Goal: Task Accomplishment & Management: Manage account settings

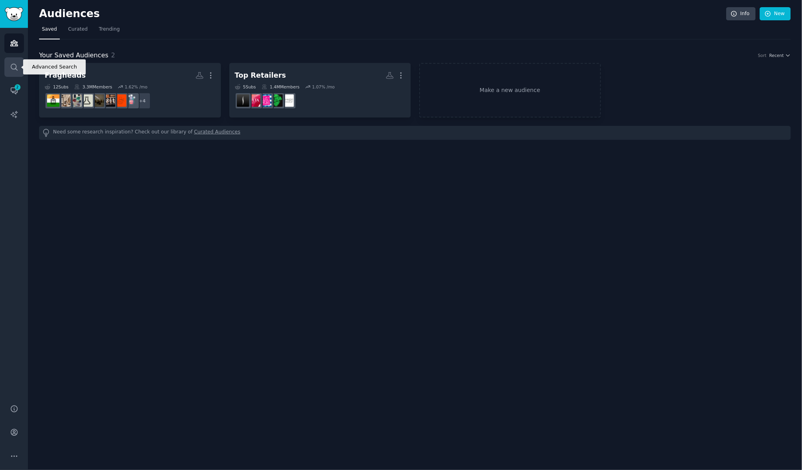
click at [13, 68] on icon "Sidebar" at bounding box center [14, 67] width 8 height 8
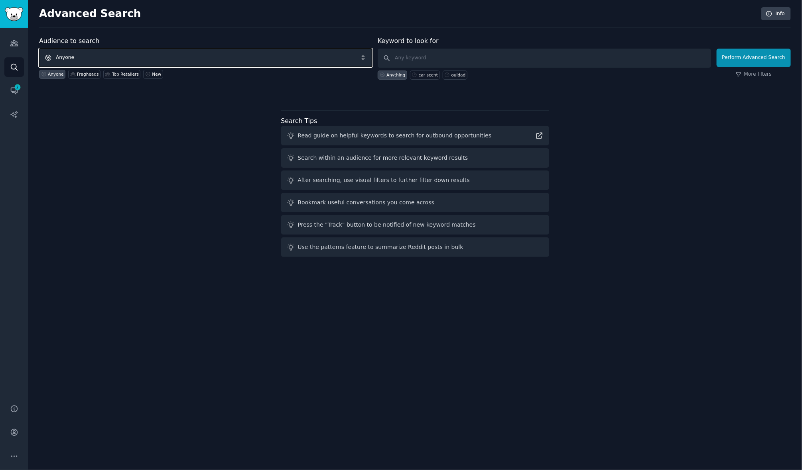
click at [124, 58] on span "Anyone" at bounding box center [205, 58] width 333 height 18
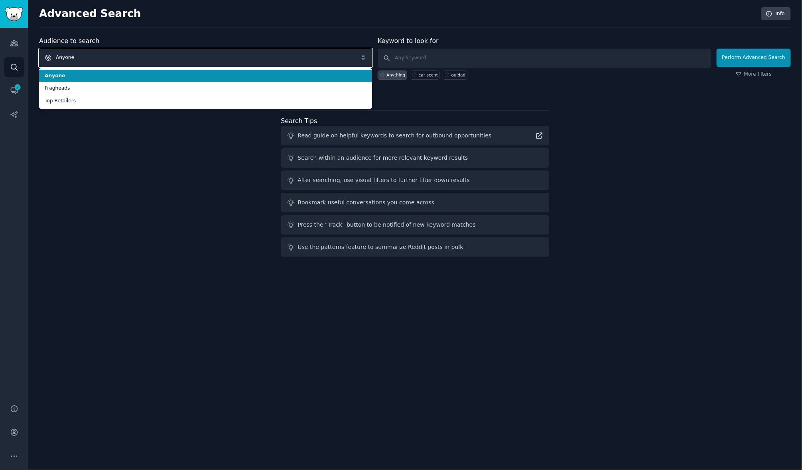
click at [125, 56] on span "Anyone" at bounding box center [205, 58] width 333 height 18
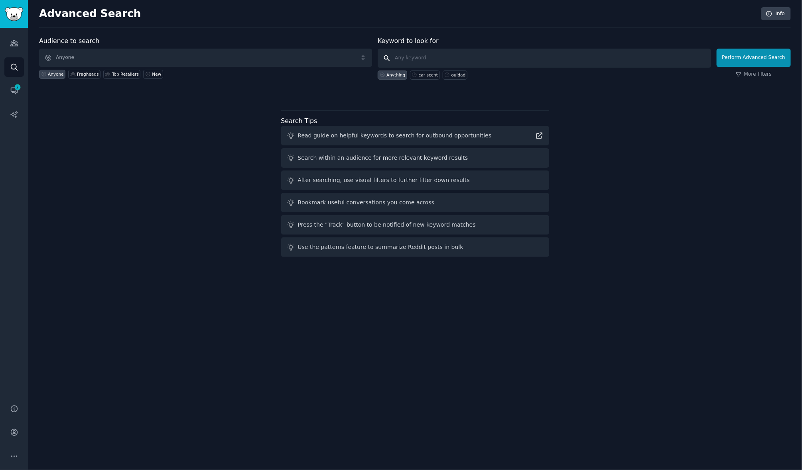
click at [437, 59] on input "text" at bounding box center [544, 58] width 333 height 19
type input "promade"
click button "Perform Advanced Search" at bounding box center [753, 58] width 74 height 18
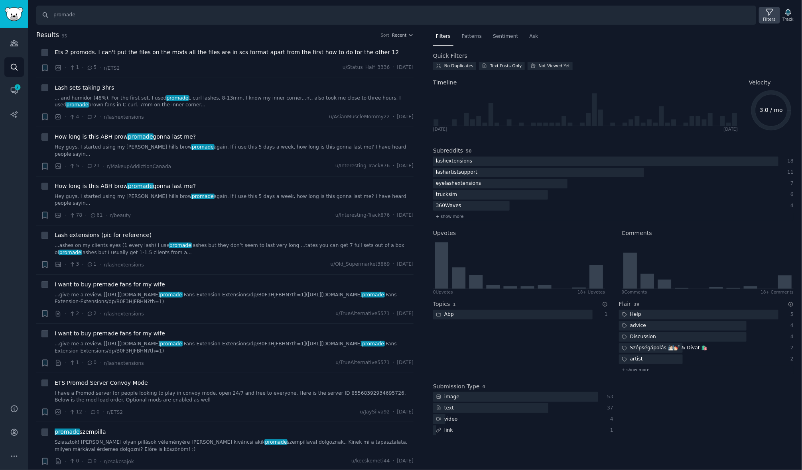
click at [769, 12] on icon at bounding box center [769, 12] width 6 height 6
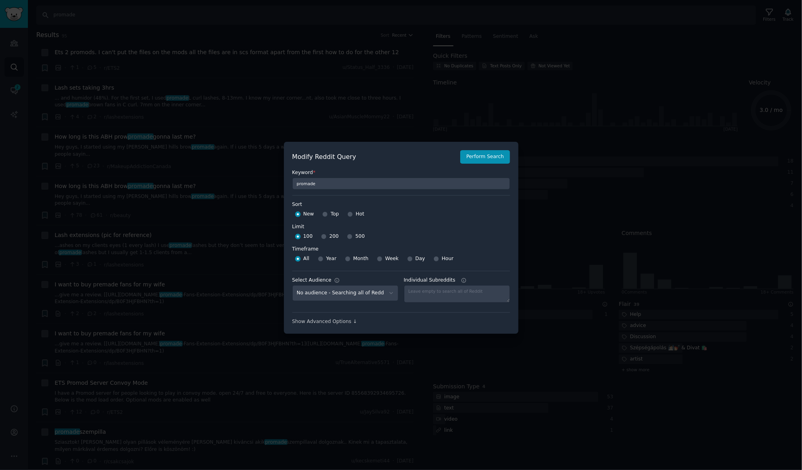
click at [769, 12] on div at bounding box center [401, 235] width 802 height 470
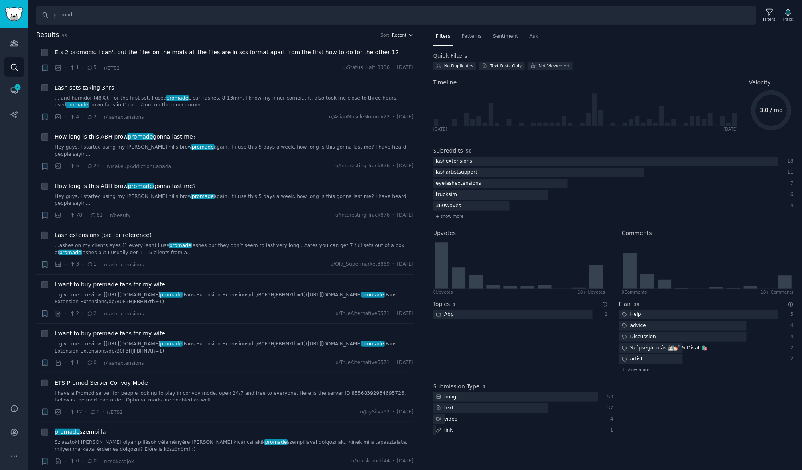
click at [405, 35] on button "Recent" at bounding box center [403, 35] width 22 height 6
click at [367, 66] on p "Upvotes" at bounding box center [360, 64] width 20 height 7
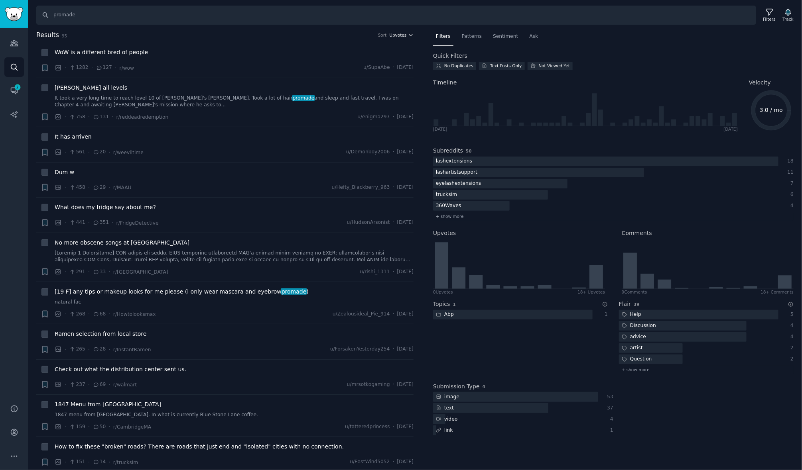
click at [399, 33] on span "Upvotes" at bounding box center [397, 35] width 17 height 6
click at [372, 74] on div "Comments" at bounding box center [373, 78] width 74 height 14
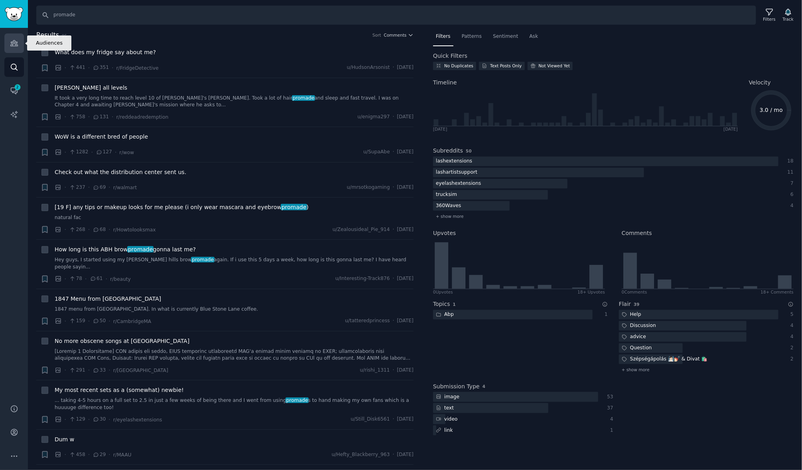
click at [16, 45] on icon "Sidebar" at bounding box center [13, 44] width 7 height 6
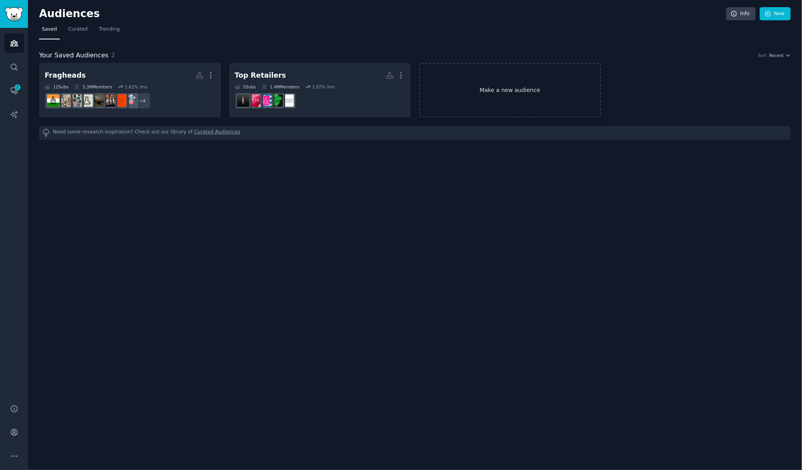
click at [478, 95] on link "Make a new audience" at bounding box center [510, 90] width 182 height 55
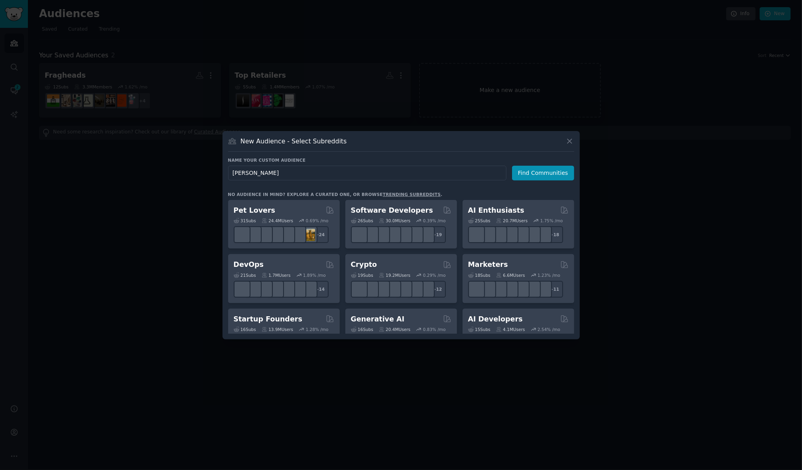
type input "beards"
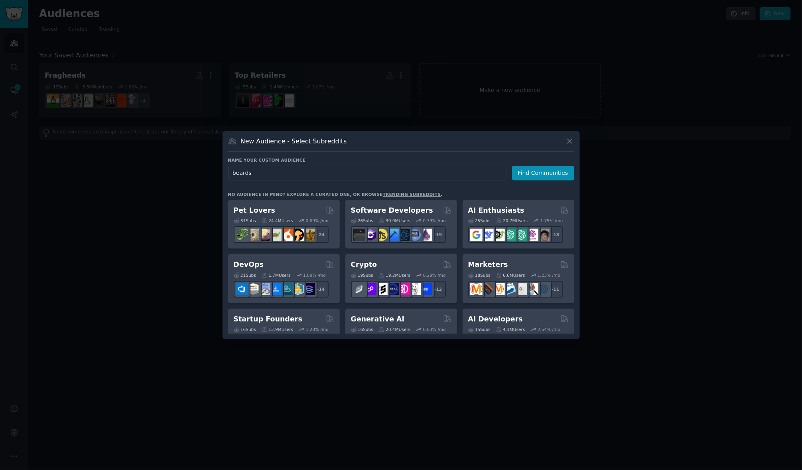
click button "Find Communities" at bounding box center [543, 173] width 62 height 15
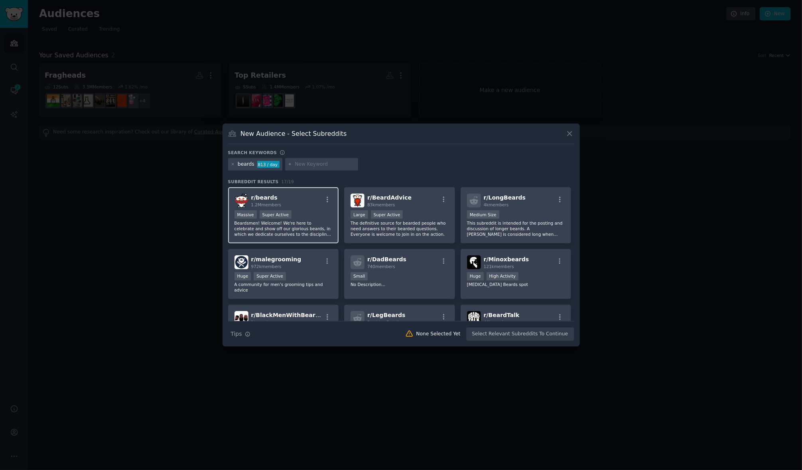
click at [277, 219] on div ">= 95th percentile for submissions / day Massive Super Active" at bounding box center [283, 216] width 98 height 10
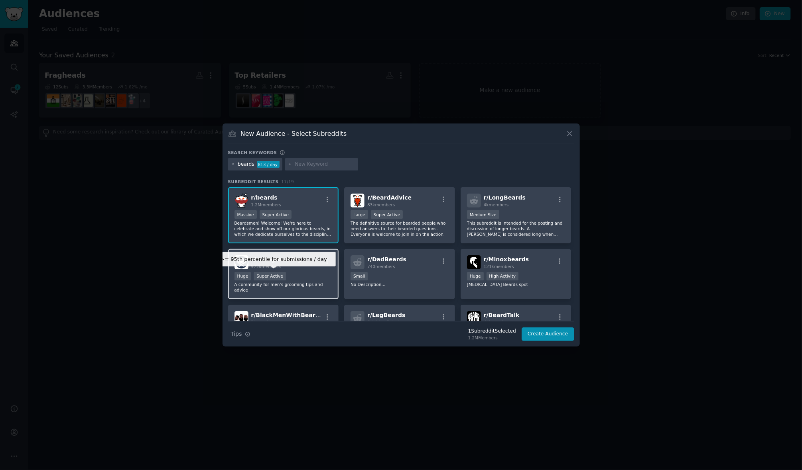
click at [275, 279] on div "Super Active" at bounding box center [270, 276] width 32 height 8
click at [348, 136] on div "New Audience - Select Subreddits" at bounding box center [401, 136] width 346 height 15
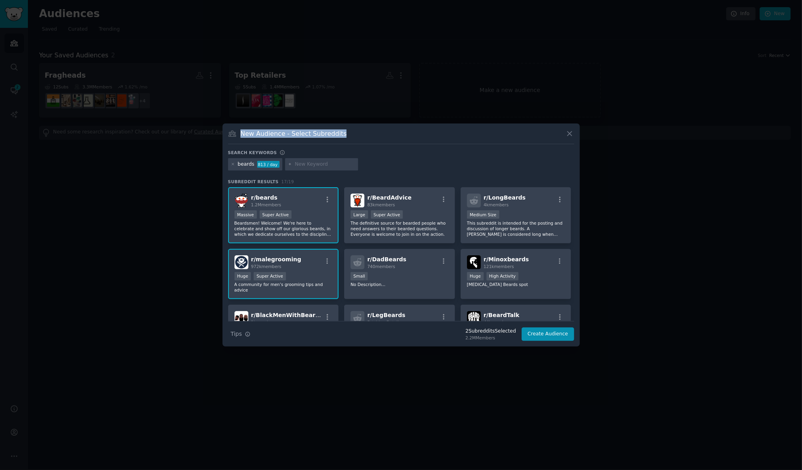
drag, startPoint x: 242, startPoint y: 135, endPoint x: 382, endPoint y: 134, distance: 139.9
click at [382, 134] on div "New Audience - Select Subreddits" at bounding box center [401, 136] width 346 height 15
click at [553, 335] on button "Create Audience" at bounding box center [547, 335] width 53 height 14
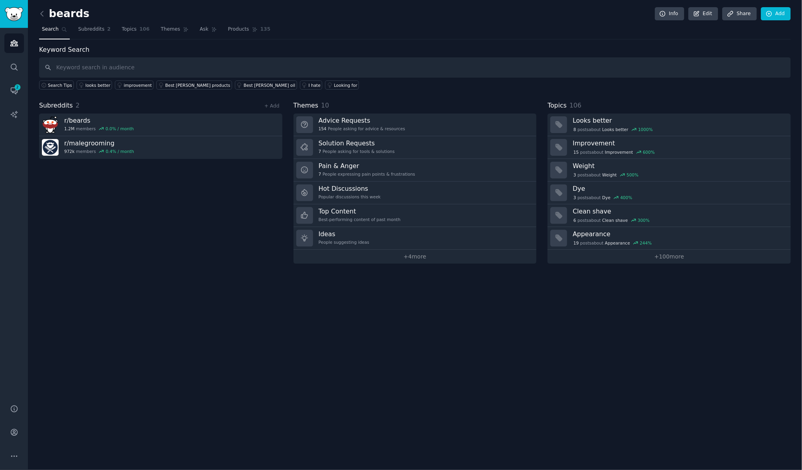
click at [73, 15] on h2 "beards" at bounding box center [64, 14] width 50 height 13
click at [43, 15] on icon at bounding box center [42, 14] width 8 height 8
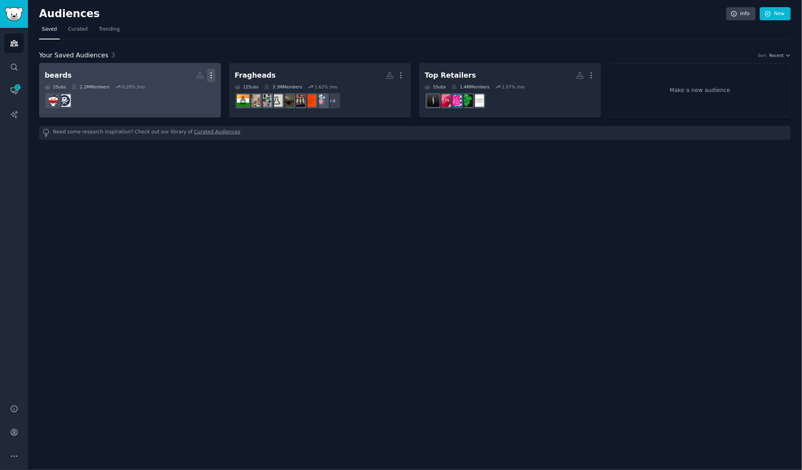
click at [213, 75] on icon "button" at bounding box center [211, 75] width 8 height 8
click at [191, 78] on p "View" at bounding box center [186, 78] width 13 height 8
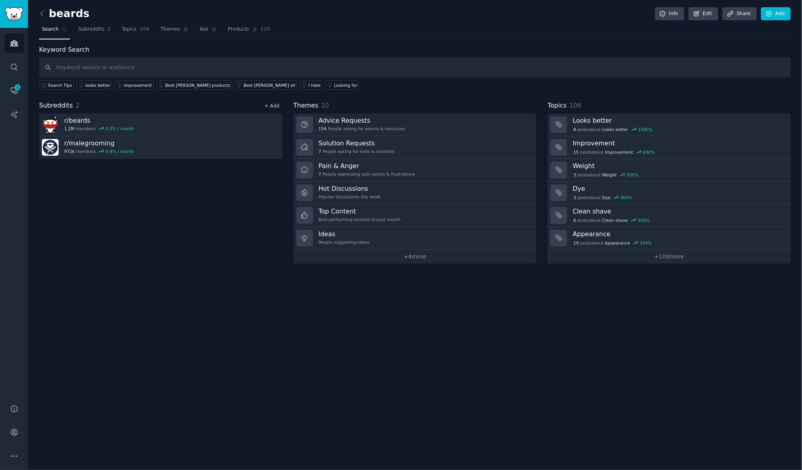
click at [275, 108] on link "+ Add" at bounding box center [271, 106] width 15 height 6
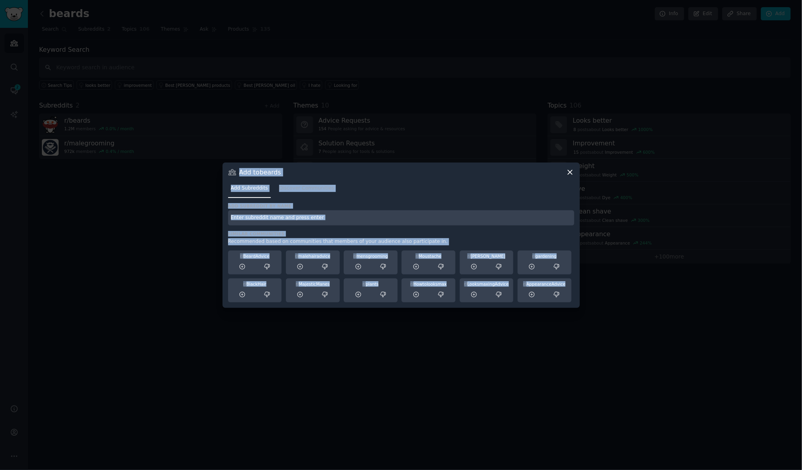
drag, startPoint x: 575, startPoint y: 301, endPoint x: 617, endPoint y: 376, distance: 86.0
click at [617, 376] on div "​ Add to beards Add Subreddits Discover Communities Add subreddit by name Simil…" at bounding box center [401, 235] width 796 height 470
click at [572, 174] on icon at bounding box center [570, 172] width 4 height 4
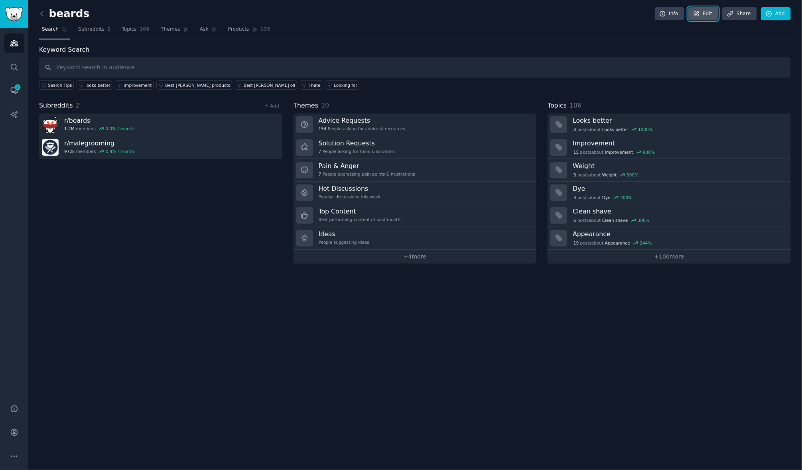
click at [706, 15] on link "Edit" at bounding box center [703, 14] width 30 height 14
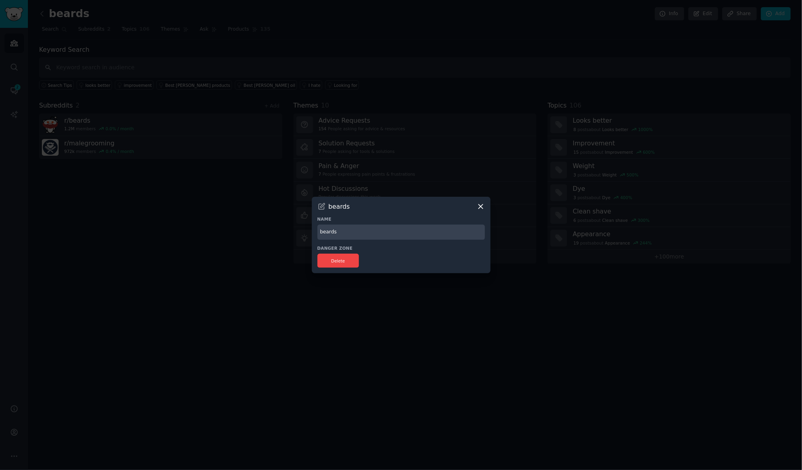
click at [365, 230] on input "beards" at bounding box center [400, 233] width 167 height 16
type input "b"
type input "Men's Grooming"
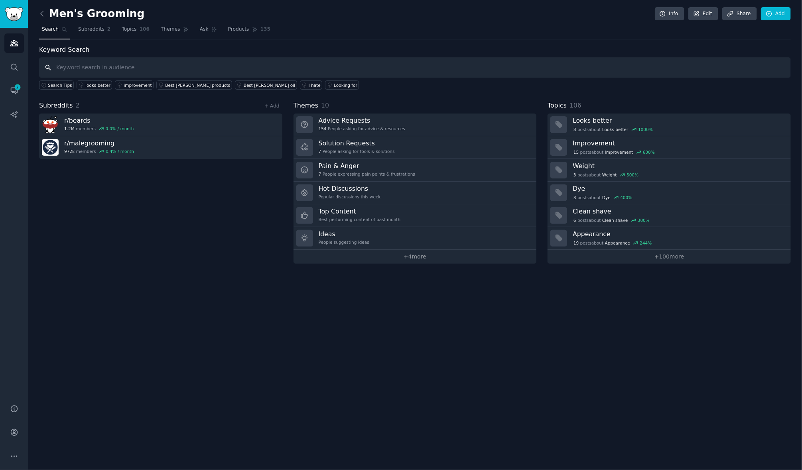
click at [109, 65] on input "text" at bounding box center [415, 67] width 752 height 20
type input "mens grooming"
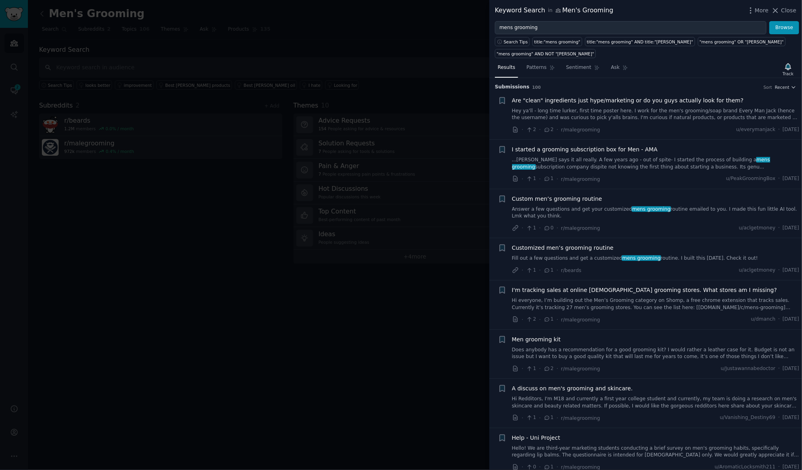
click at [100, 211] on div at bounding box center [401, 235] width 802 height 470
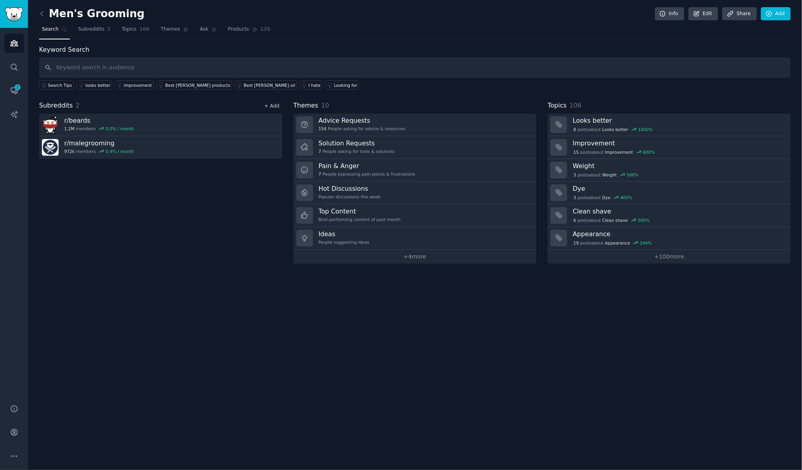
click at [274, 103] on link "+ Add" at bounding box center [271, 106] width 15 height 6
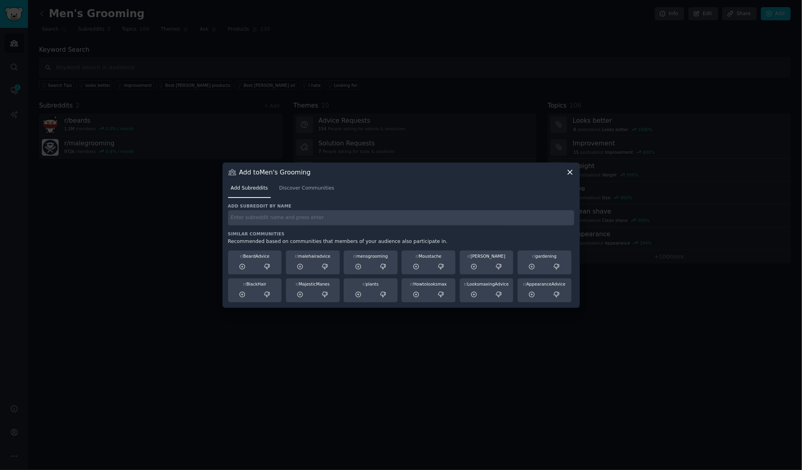
click at [256, 220] on input "text" at bounding box center [401, 219] width 346 height 16
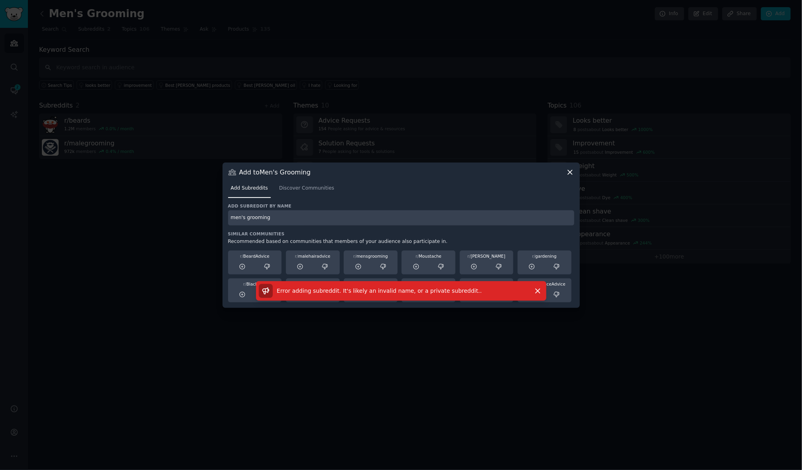
click at [245, 221] on input "men's grooming" at bounding box center [401, 219] width 346 height 16
type input "men'sgrooming"
click at [243, 221] on input "men'sgrooming" at bounding box center [401, 219] width 346 height 16
drag, startPoint x: 272, startPoint y: 219, endPoint x: 205, endPoint y: 221, distance: 67.0
click at [205, 221] on div "​ Add to Men's Grooming Add Subreddits Discover Communities Add subreddit by na…" at bounding box center [401, 235] width 796 height 470
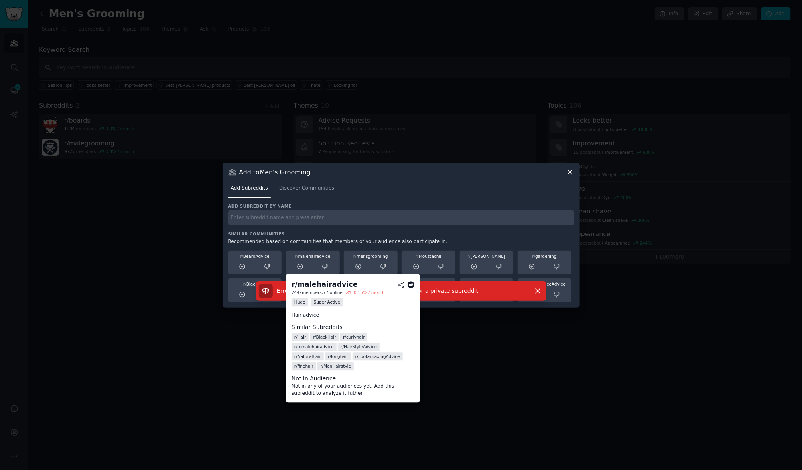
click at [313, 262] on div at bounding box center [313, 267] width 48 height 10
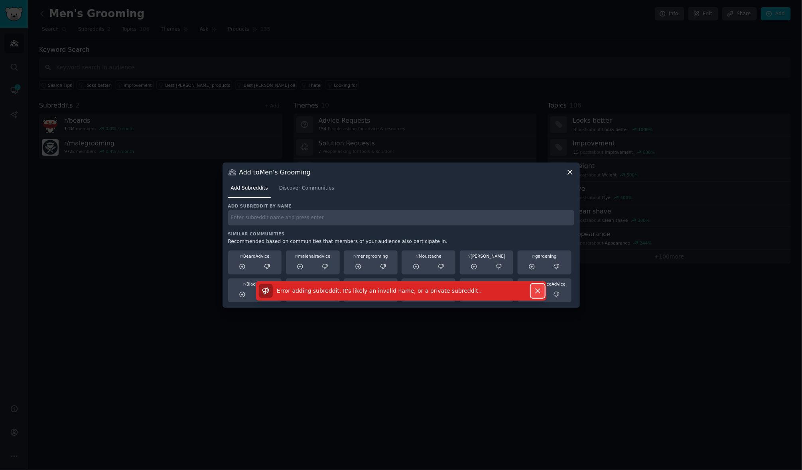
click at [539, 290] on icon "button" at bounding box center [537, 291] width 8 height 8
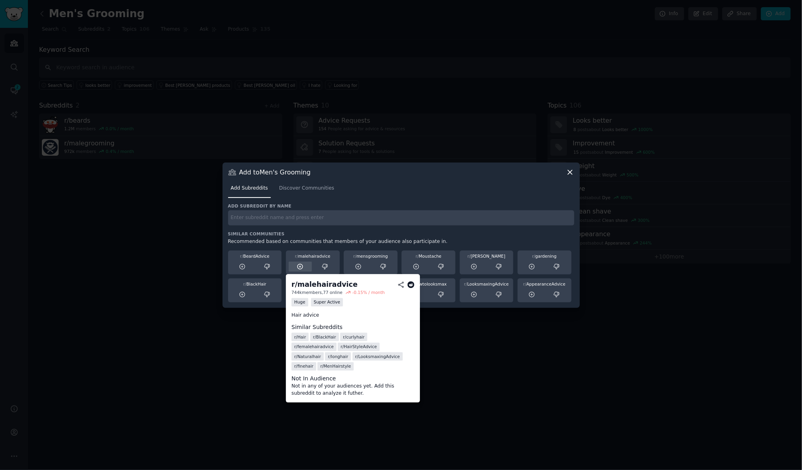
click at [305, 262] on div at bounding box center [301, 267] width 24 height 10
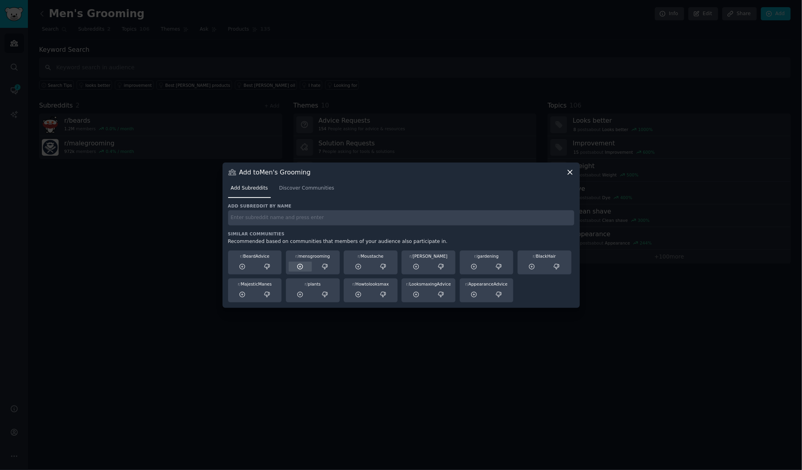
click at [301, 267] on icon at bounding box center [300, 267] width 7 height 7
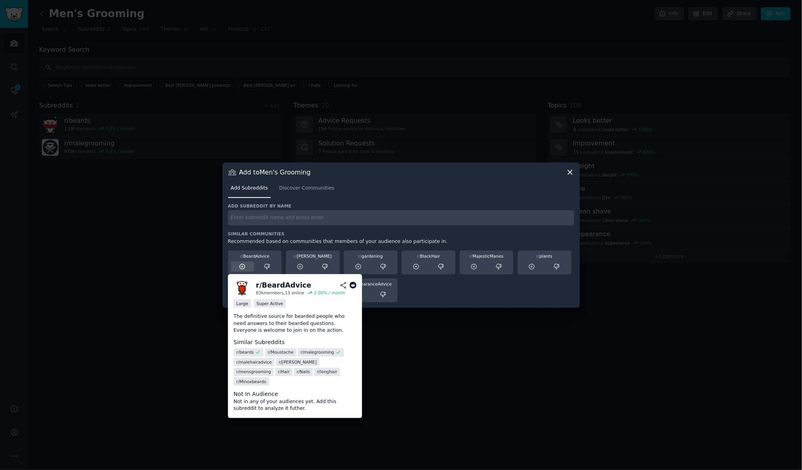
click at [242, 266] on icon at bounding box center [242, 267] width 7 height 7
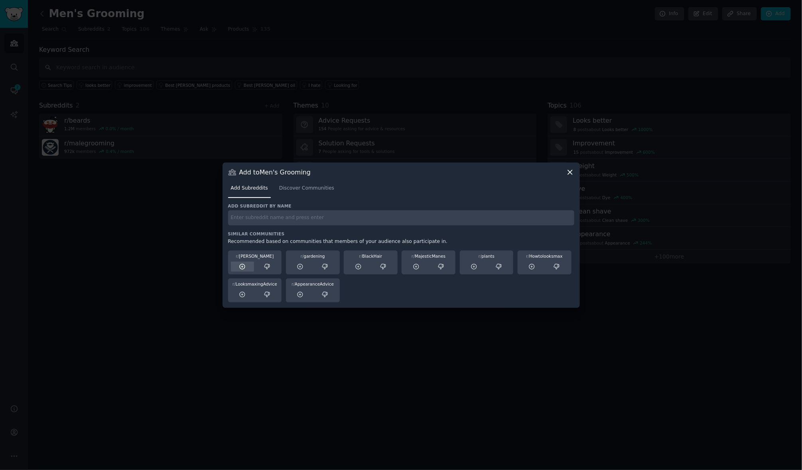
click at [243, 265] on icon at bounding box center [242, 267] width 7 height 7
click at [368, 372] on div at bounding box center [401, 235] width 802 height 470
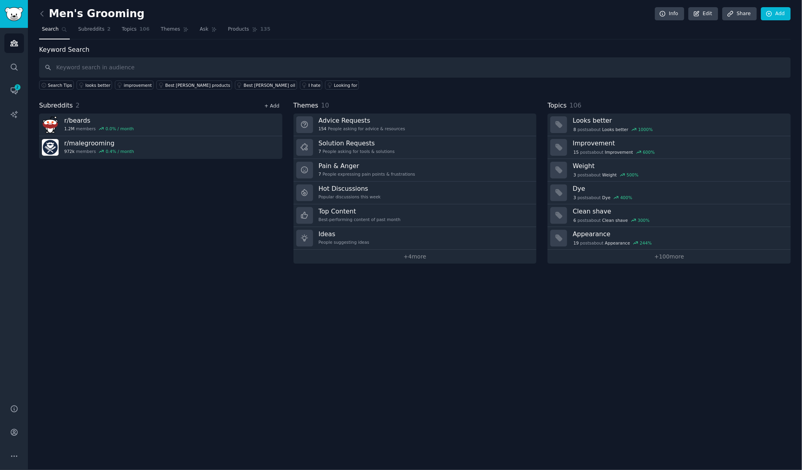
click at [274, 105] on link "+ Add" at bounding box center [271, 106] width 15 height 6
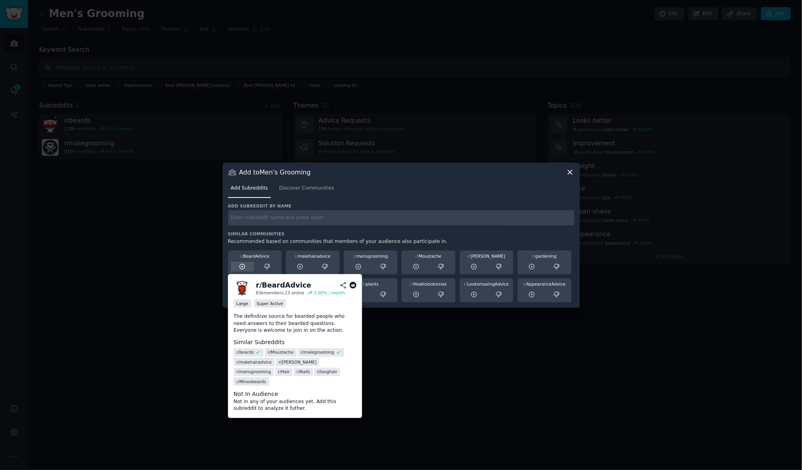
click at [242, 265] on icon at bounding box center [242, 267] width 7 height 7
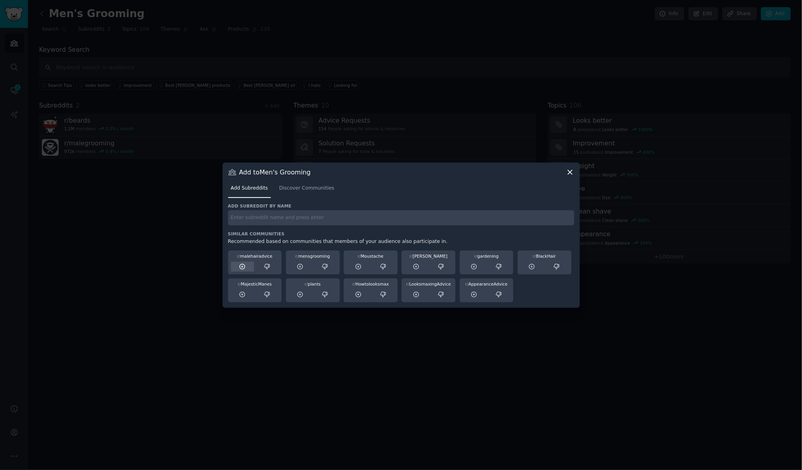
click at [244, 267] on icon at bounding box center [242, 267] width 7 height 7
click at [243, 267] on icon at bounding box center [242, 266] width 5 height 5
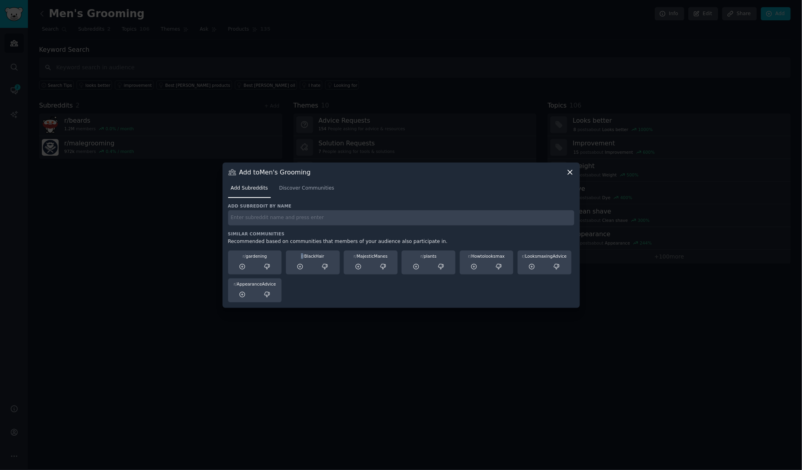
click at [243, 267] on icon at bounding box center [242, 266] width 5 height 5
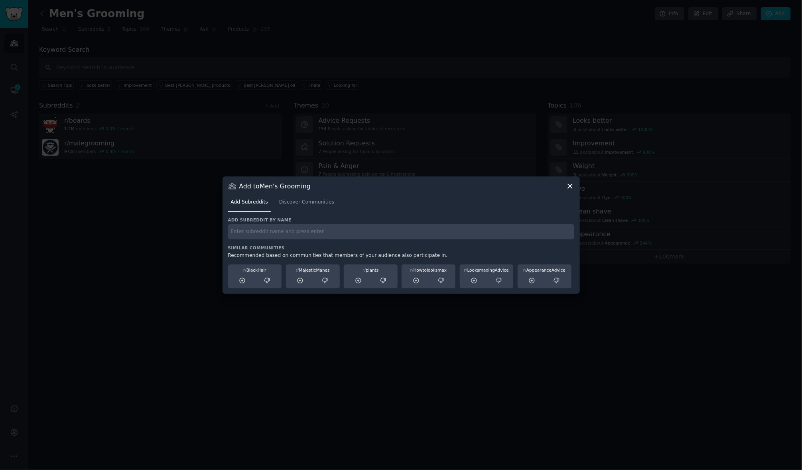
click at [424, 231] on input "text" at bounding box center [401, 232] width 346 height 16
click at [570, 188] on icon at bounding box center [570, 186] width 8 height 8
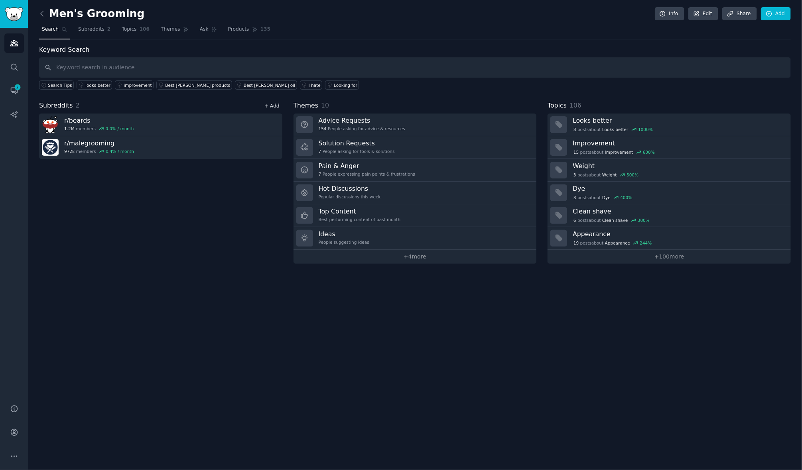
click at [274, 103] on link "+ Add" at bounding box center [271, 106] width 15 height 6
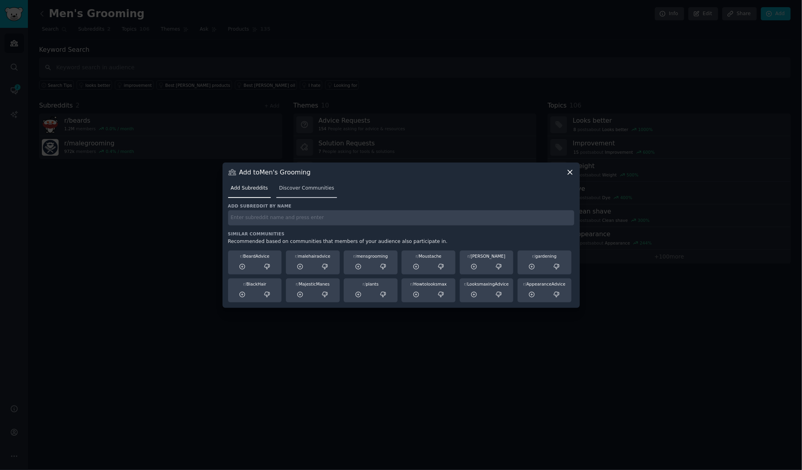
click at [309, 187] on span "Discover Communities" at bounding box center [306, 188] width 55 height 7
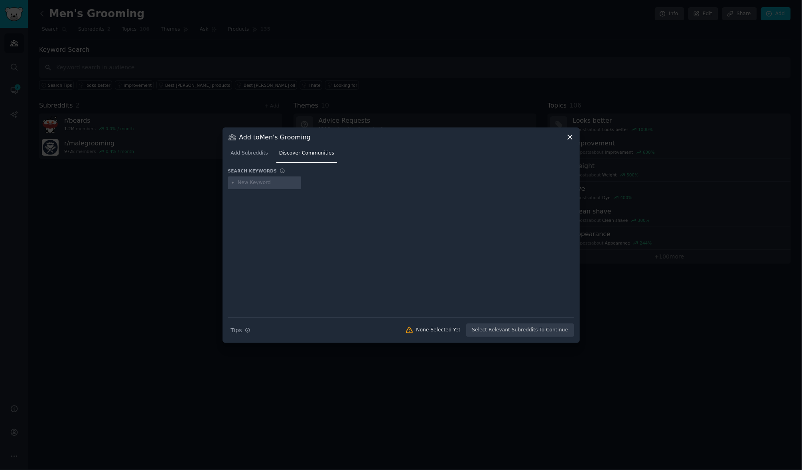
type input "b"
type input "mens grooming"
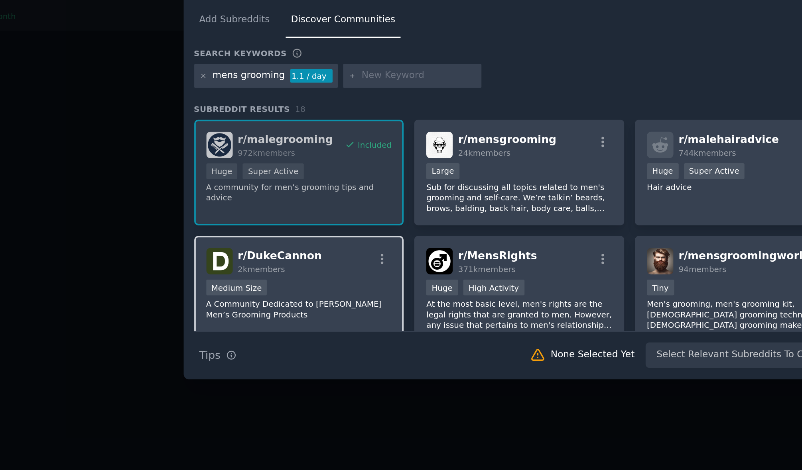
click at [310, 291] on div "Medium Size" at bounding box center [283, 296] width 98 height 10
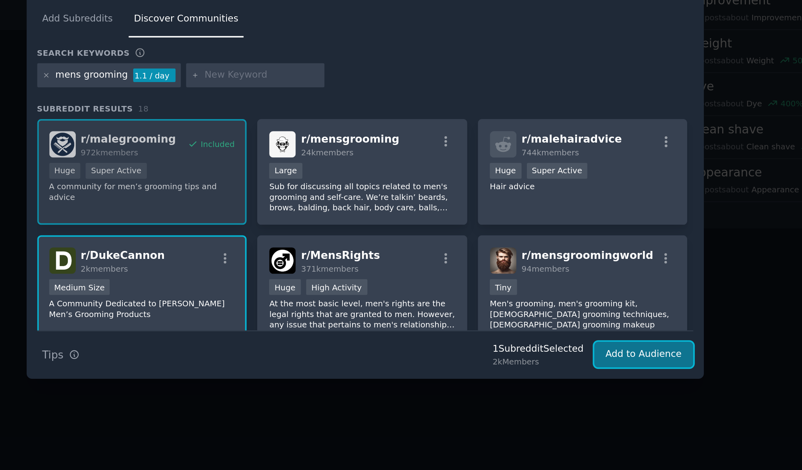
click at [554, 325] on button "Add to Audience" at bounding box center [548, 331] width 52 height 14
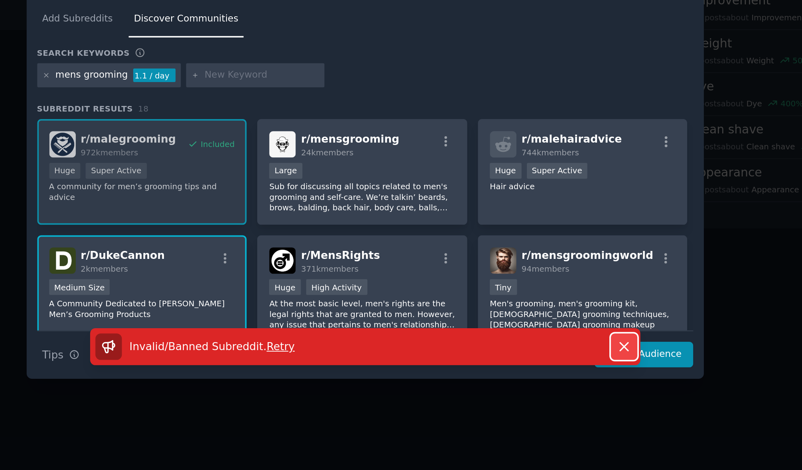
click at [536, 323] on icon "button" at bounding box center [537, 326] width 8 height 8
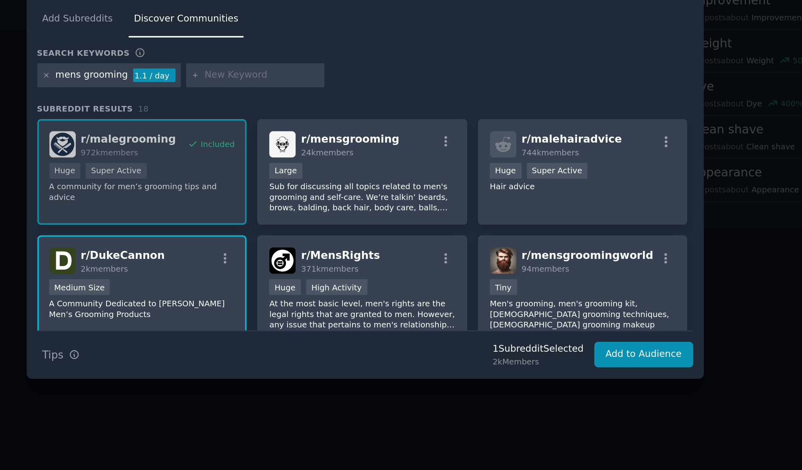
click at [267, 286] on span "2k members" at bounding box center [263, 285] width 25 height 5
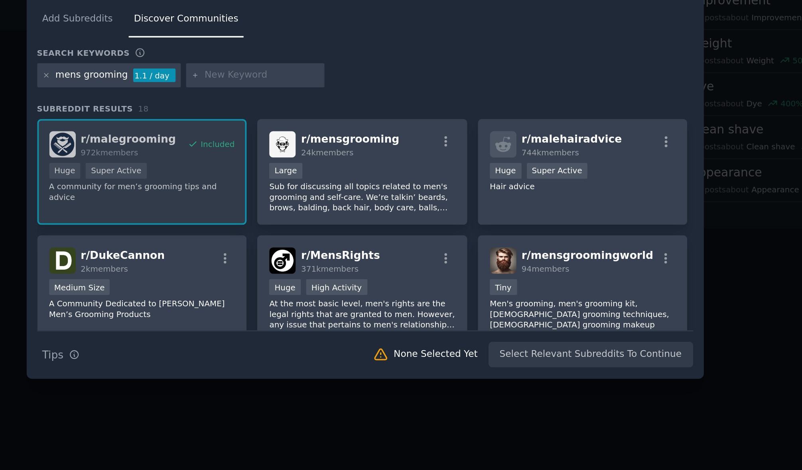
click at [537, 329] on div "Search Tips Tips None Selected Yet Select Relevant Subreddits To Continue" at bounding box center [401, 328] width 346 height 20
click at [532, 332] on div "Search Tips Tips None Selected Yet Select Relevant Subreddits To Continue" at bounding box center [401, 328] width 346 height 20
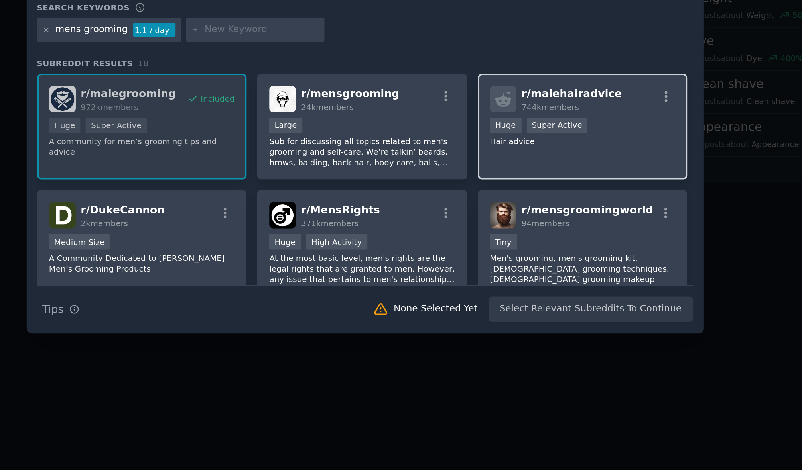
click at [503, 239] on p "Hair advice" at bounding box center [516, 242] width 98 height 6
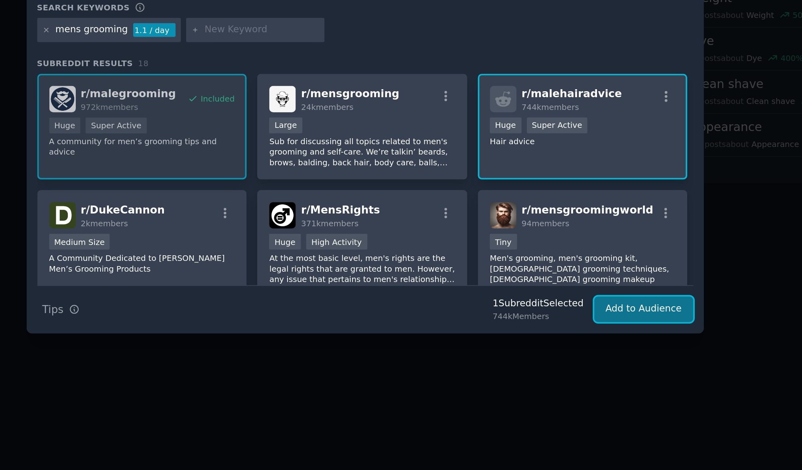
click at [546, 331] on button "Add to Audience" at bounding box center [548, 331] width 52 height 14
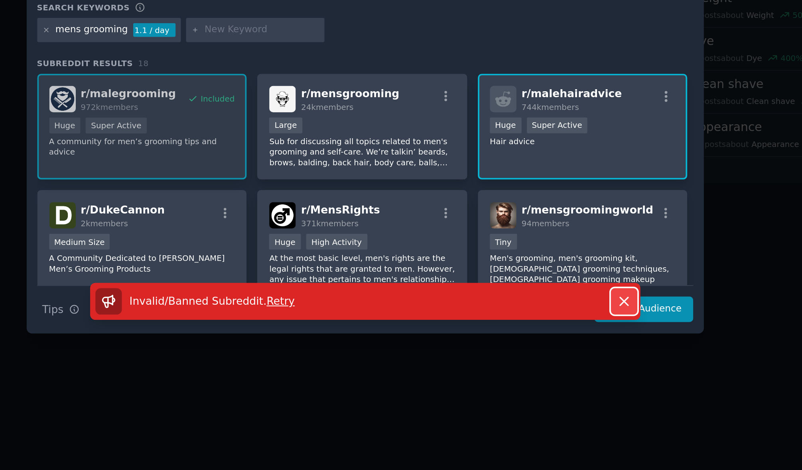
click at [541, 328] on icon "button" at bounding box center [537, 326] width 8 height 8
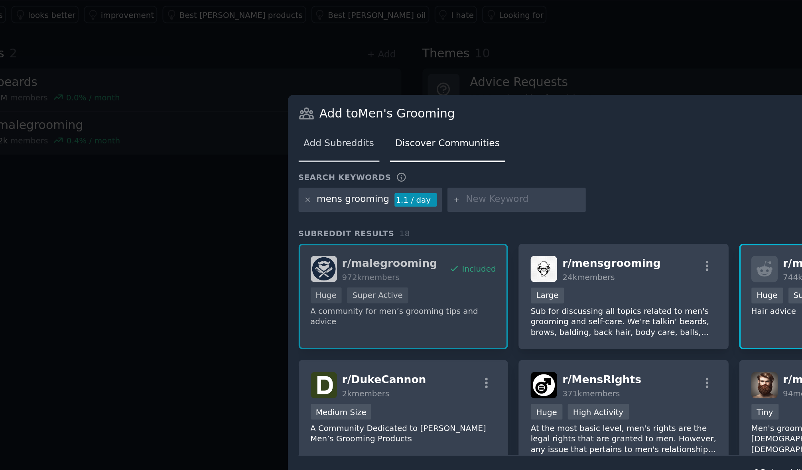
click at [248, 154] on span "Add Subreddits" at bounding box center [249, 153] width 37 height 7
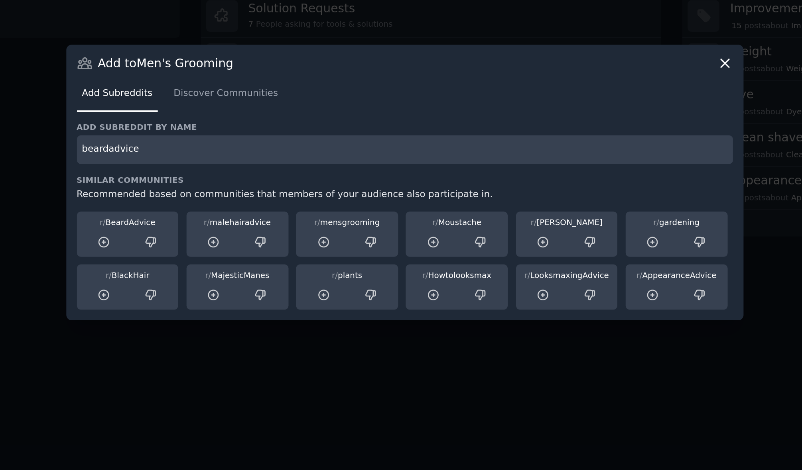
type input "beardadvice"
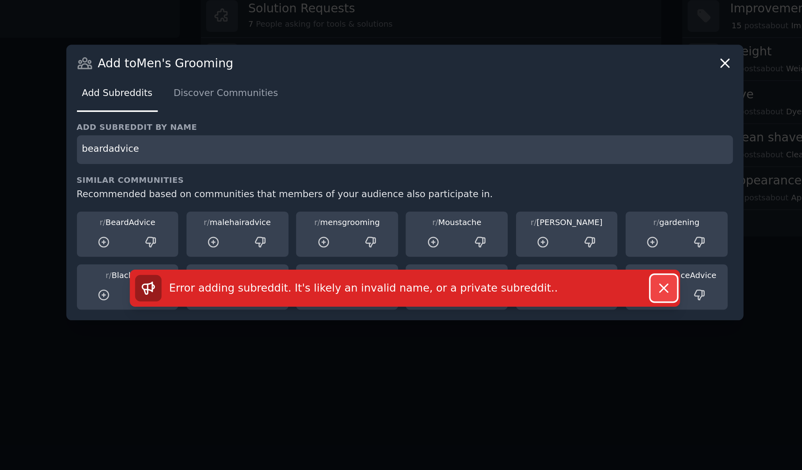
click at [537, 291] on icon "button" at bounding box center [537, 291] width 4 height 4
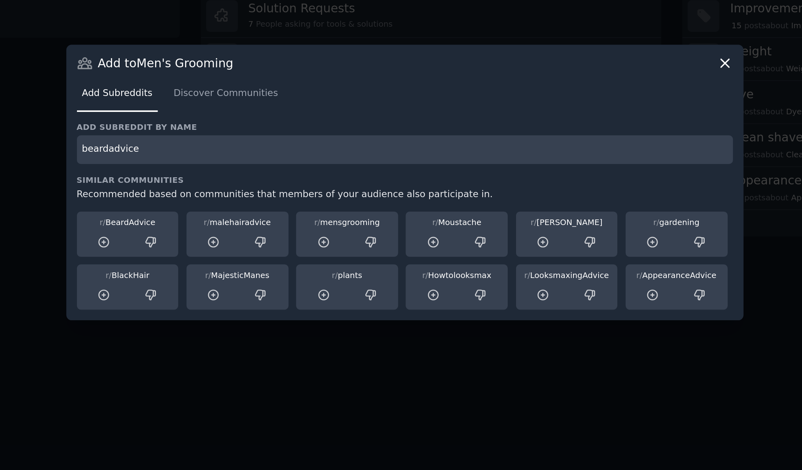
click at [570, 175] on icon at bounding box center [570, 172] width 8 height 8
